Goal: Task Accomplishment & Management: Use online tool/utility

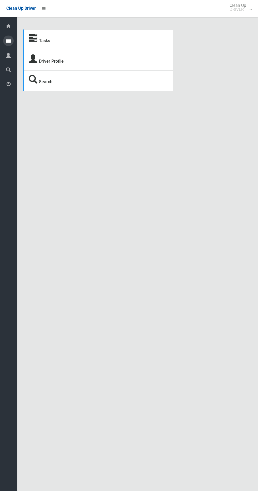
click at [8, 41] on icon at bounding box center [8, 41] width 5 height 11
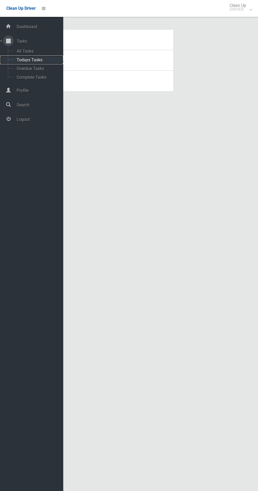
click at [40, 60] on span "Todays Tasks" at bounding box center [37, 59] width 44 height 5
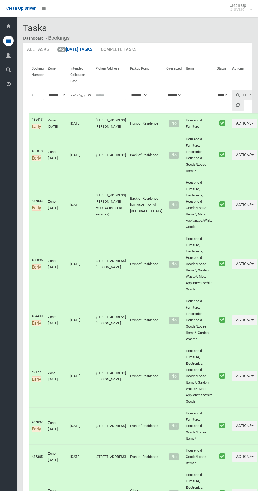
click at [76, 96] on input "**********" at bounding box center [80, 96] width 21 height 10
type input "**********"
click at [234, 93] on button "Filter" at bounding box center [243, 95] width 23 height 10
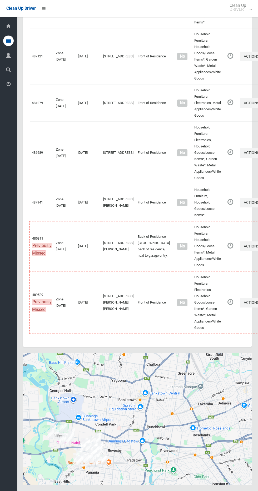
scroll to position [2838, 0]
click at [238, 366] on button "Toggle fullscreen view" at bounding box center [243, 361] width 11 height 11
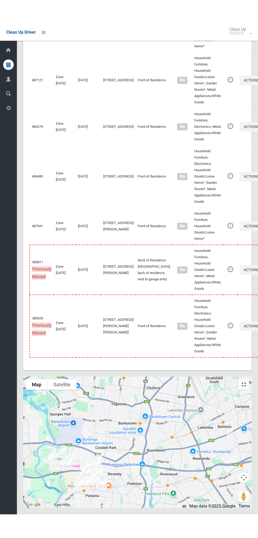
scroll to position [2802, 0]
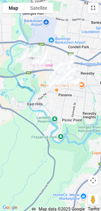
click at [96, 9] on button "Toggle fullscreen view" at bounding box center [93, 8] width 11 height 11
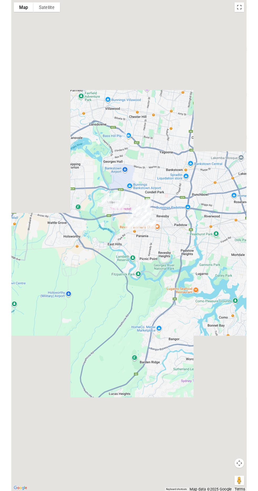
scroll to position [2823, 0]
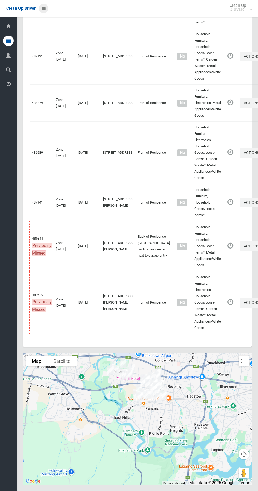
click at [43, 8] on icon at bounding box center [44, 8] width 4 height 9
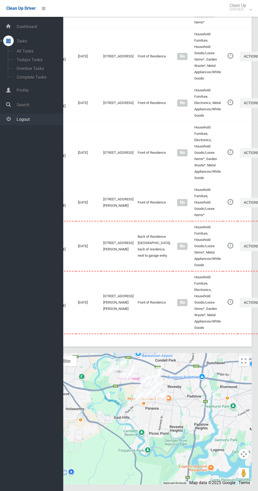
click at [44, 123] on link "Logout" at bounding box center [31, 119] width 63 height 11
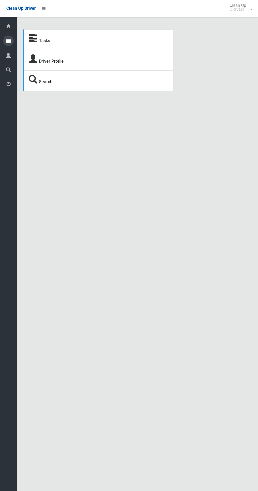
click at [8, 41] on icon at bounding box center [8, 41] width 5 height 11
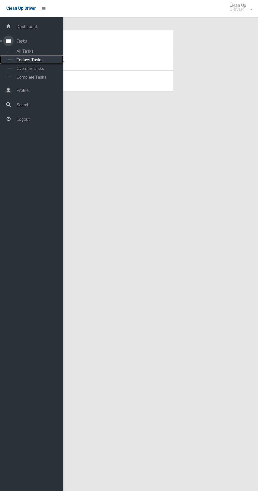
click at [38, 60] on span "Todays Tasks" at bounding box center [37, 59] width 44 height 5
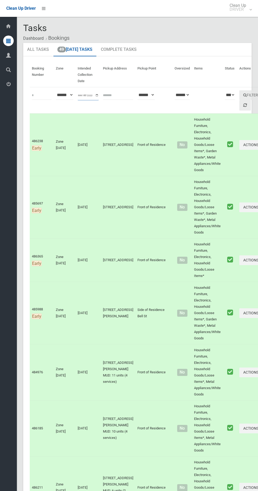
click at [87, 95] on input "**********" at bounding box center [88, 96] width 21 height 10
type input "**********"
click at [239, 95] on button "Filter" at bounding box center [250, 95] width 23 height 10
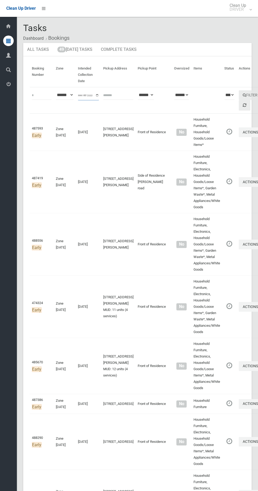
click at [88, 92] on input "**********" at bounding box center [88, 96] width 21 height 10
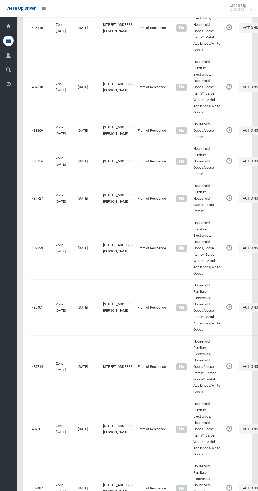
scroll to position [3126, 0]
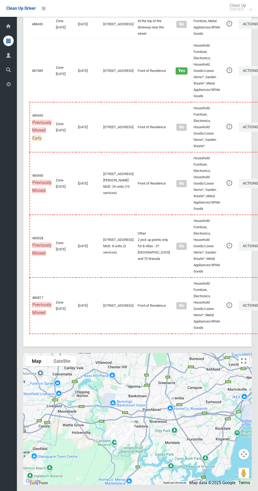
click at [244, 360] on button "Toggle fullscreen view" at bounding box center [243, 361] width 11 height 11
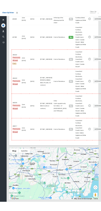
scroll to position [3078, 0]
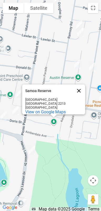
click at [82, 84] on button "Close" at bounding box center [79, 90] width 13 height 13
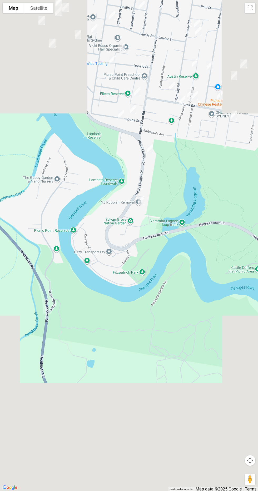
scroll to position [3126, 0]
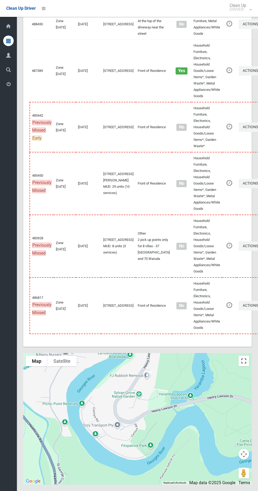
click at [242, 357] on button "Toggle fullscreen view" at bounding box center [243, 361] width 11 height 11
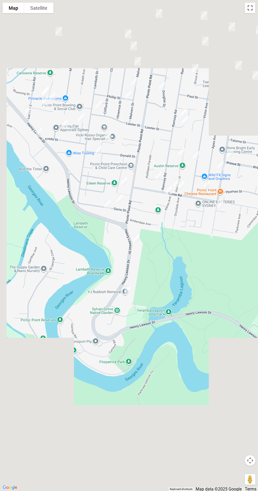
scroll to position [3106, 0]
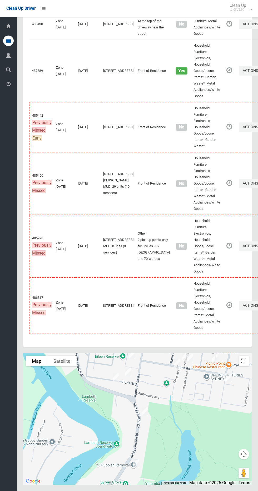
click at [238, 366] on button "Toggle fullscreen view" at bounding box center [243, 361] width 11 height 11
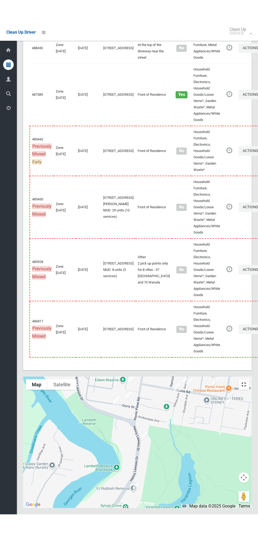
scroll to position [3078, 0]
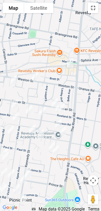
click at [93, 9] on button "Toggle fullscreen view" at bounding box center [93, 8] width 11 height 11
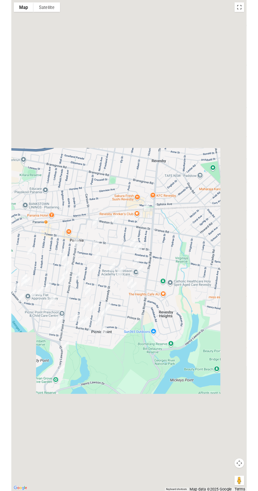
scroll to position [3106, 0]
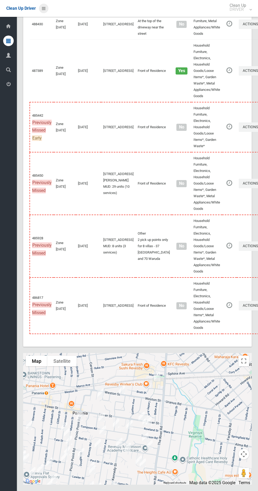
click at [54, 11] on div "Clean Up Driver Clean Up DRIVER Logout" at bounding box center [129, 8] width 258 height 17
click at [42, 12] on icon at bounding box center [44, 8] width 4 height 9
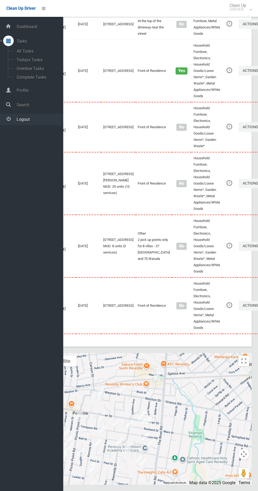
click at [43, 122] on link "Logout" at bounding box center [31, 119] width 63 height 11
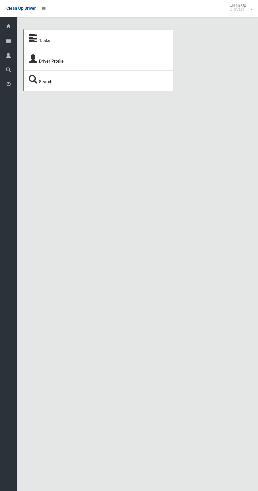
scroll to position [6, 0]
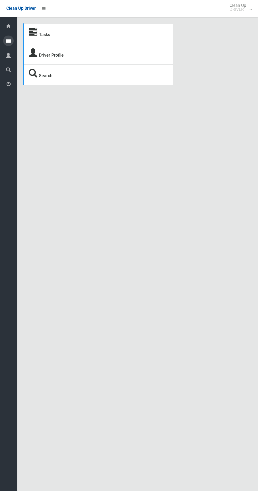
click at [10, 38] on icon at bounding box center [8, 41] width 5 height 11
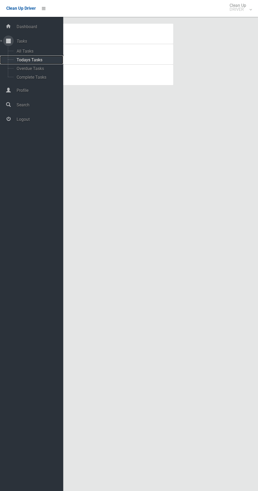
click at [43, 61] on span "Todays Tasks" at bounding box center [37, 59] width 44 height 5
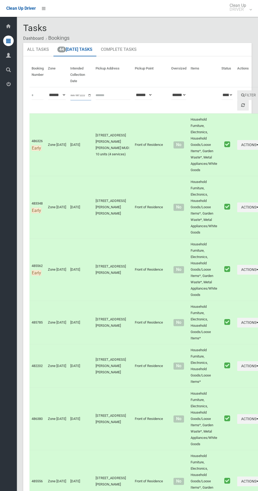
click at [84, 94] on input "**********" at bounding box center [80, 96] width 21 height 10
type input "**********"
click at [237, 95] on button "Filter" at bounding box center [248, 95] width 23 height 10
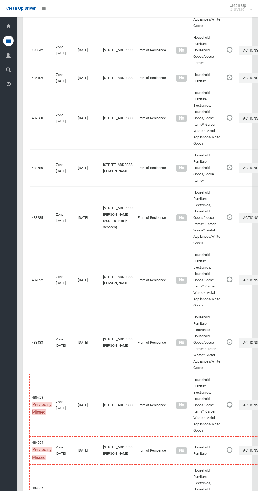
scroll to position [2920, 0]
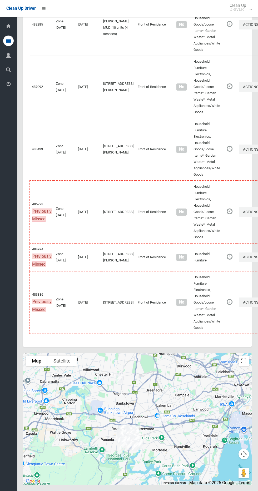
click at [245, 364] on button "Toggle fullscreen view" at bounding box center [243, 361] width 11 height 11
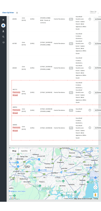
scroll to position [2872, 0]
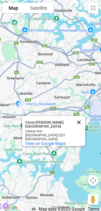
click at [78, 119] on button "Close" at bounding box center [79, 122] width 13 height 13
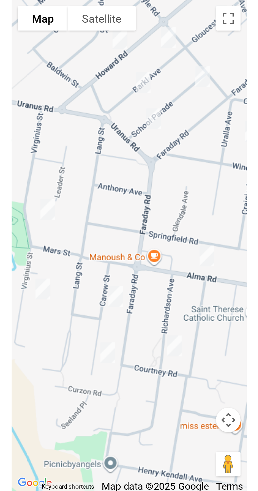
scroll to position [2889, 0]
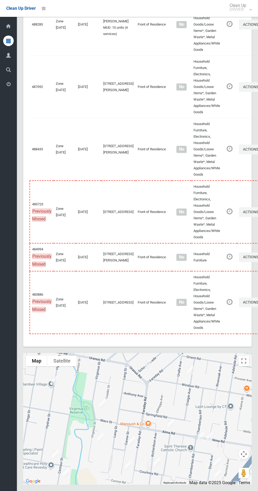
click at [243, 398] on div at bounding box center [137, 419] width 228 height 132
click at [242, 366] on button "Toggle fullscreen view" at bounding box center [243, 361] width 11 height 11
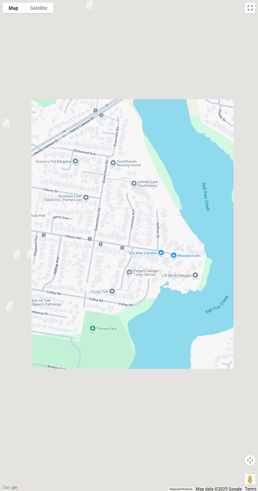
scroll to position [2892, 0]
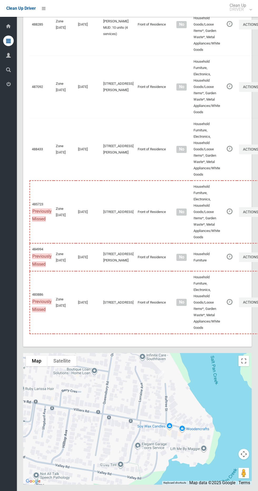
click at [250, 387] on div at bounding box center [137, 419] width 228 height 132
click at [237, 387] on div at bounding box center [137, 419] width 228 height 132
click at [238, 366] on button "Toggle fullscreen view" at bounding box center [243, 361] width 11 height 11
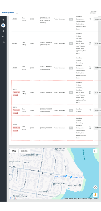
scroll to position [2872, 0]
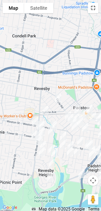
click at [94, 8] on button "Toggle fullscreen view" at bounding box center [93, 8] width 11 height 11
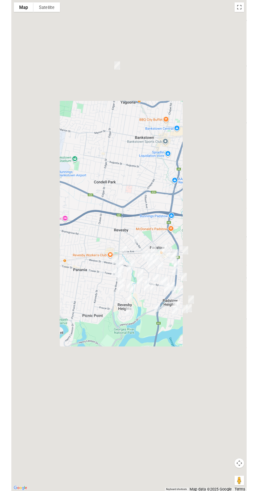
scroll to position [2899, 0]
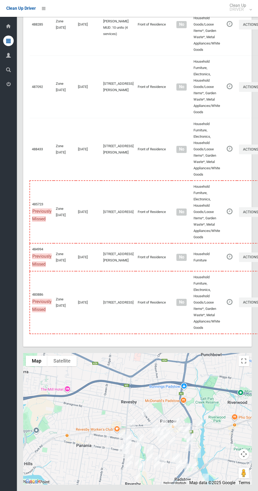
click at [38, 11] on li at bounding box center [42, 8] width 13 height 17
click at [47, 4] on li at bounding box center [42, 8] width 13 height 17
click at [45, 11] on icon at bounding box center [44, 8] width 4 height 9
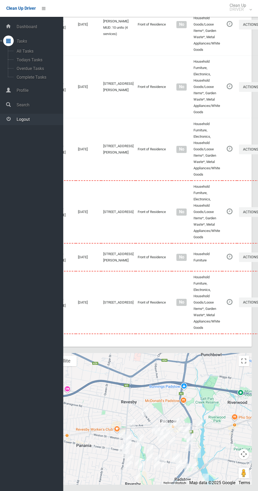
click at [32, 119] on span "Logout" at bounding box center [39, 119] width 48 height 5
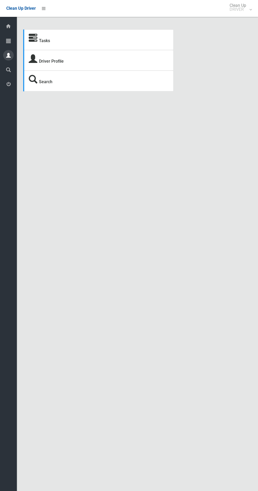
click at [8, 53] on icon at bounding box center [8, 55] width 5 height 11
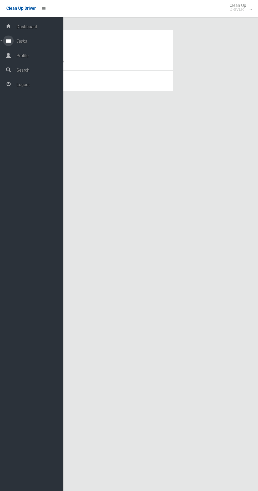
click at [8, 41] on icon at bounding box center [8, 41] width 5 height 11
click at [33, 61] on span "Todays Tasks" at bounding box center [37, 59] width 44 height 5
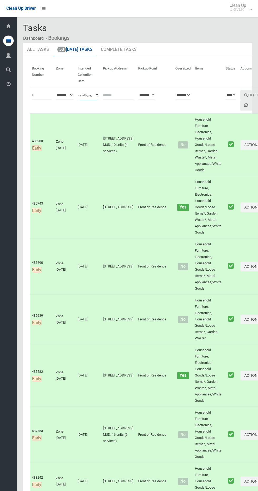
click at [96, 91] on input "**********" at bounding box center [88, 96] width 21 height 10
type input "**********"
click at [240, 93] on button "Filter" at bounding box center [251, 95] width 23 height 10
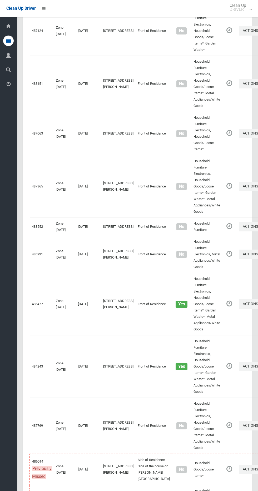
scroll to position [2907, 0]
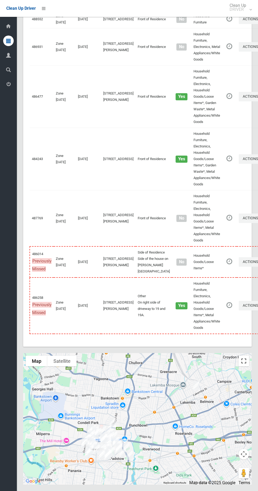
click at [244, 356] on button "Toggle fullscreen view" at bounding box center [243, 361] width 11 height 11
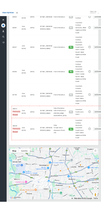
scroll to position [2860, 0]
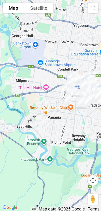
click at [92, 9] on button "Toggle fullscreen view" at bounding box center [93, 8] width 11 height 11
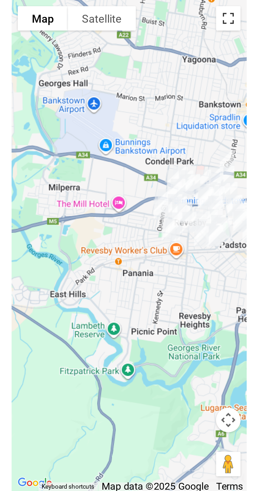
scroll to position [2884, 0]
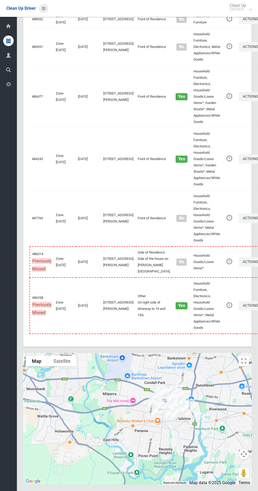
click at [43, 8] on icon at bounding box center [44, 8] width 4 height 9
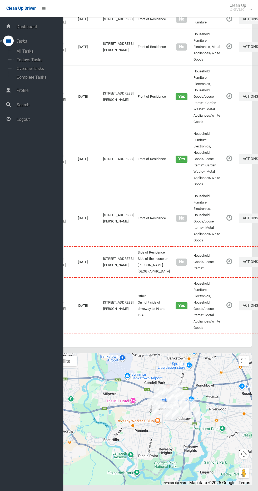
click at [33, 132] on div "Dashboard Tasks All Tasks Todays Tasks Overdue Tasks Complete Tasks Profile Sea…" at bounding box center [31, 254] width 63 height 474
click at [41, 120] on span "Logout" at bounding box center [39, 119] width 48 height 5
